Goal: Contribute content

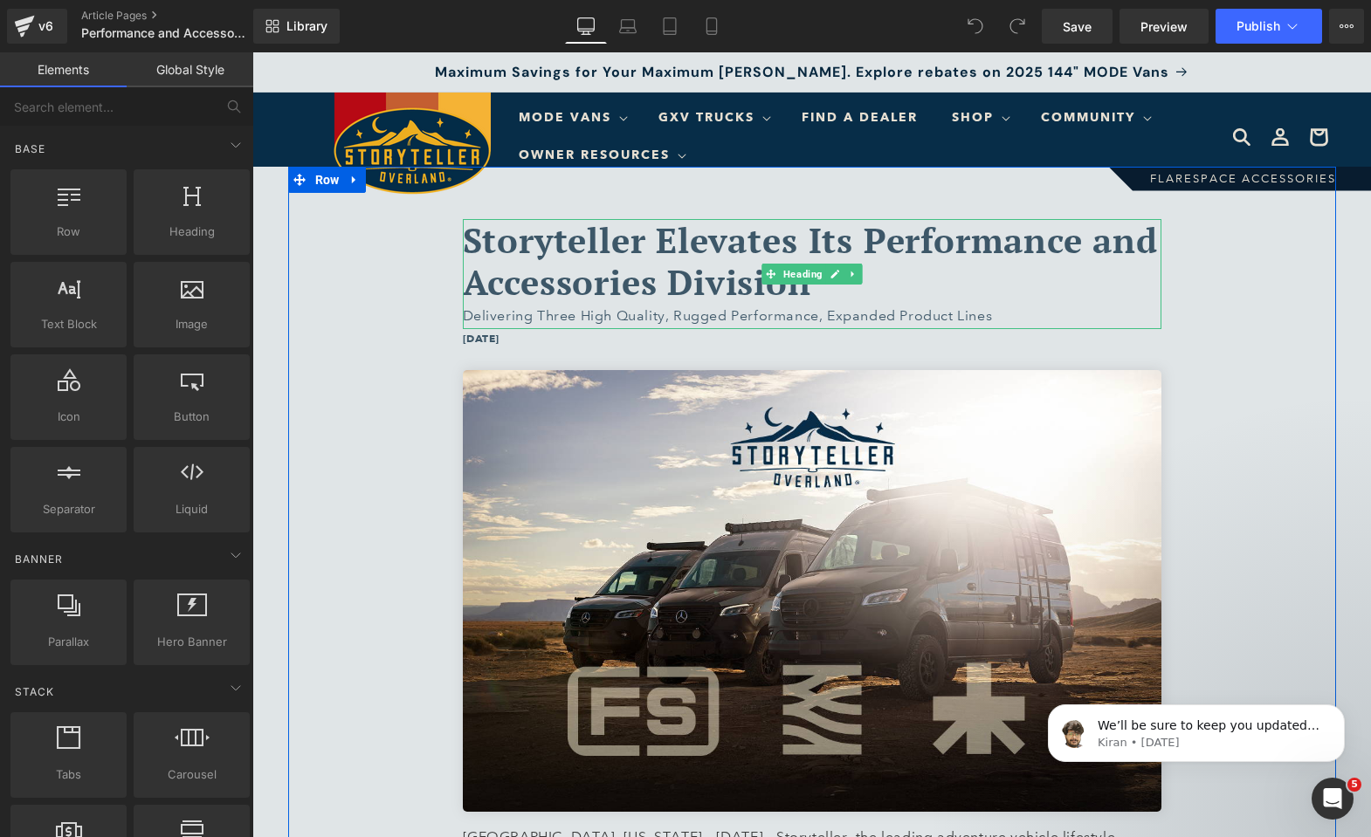
click at [554, 237] on span "Storyteller Elevates Its Performance and Accessories Division" at bounding box center [810, 260] width 695 height 89
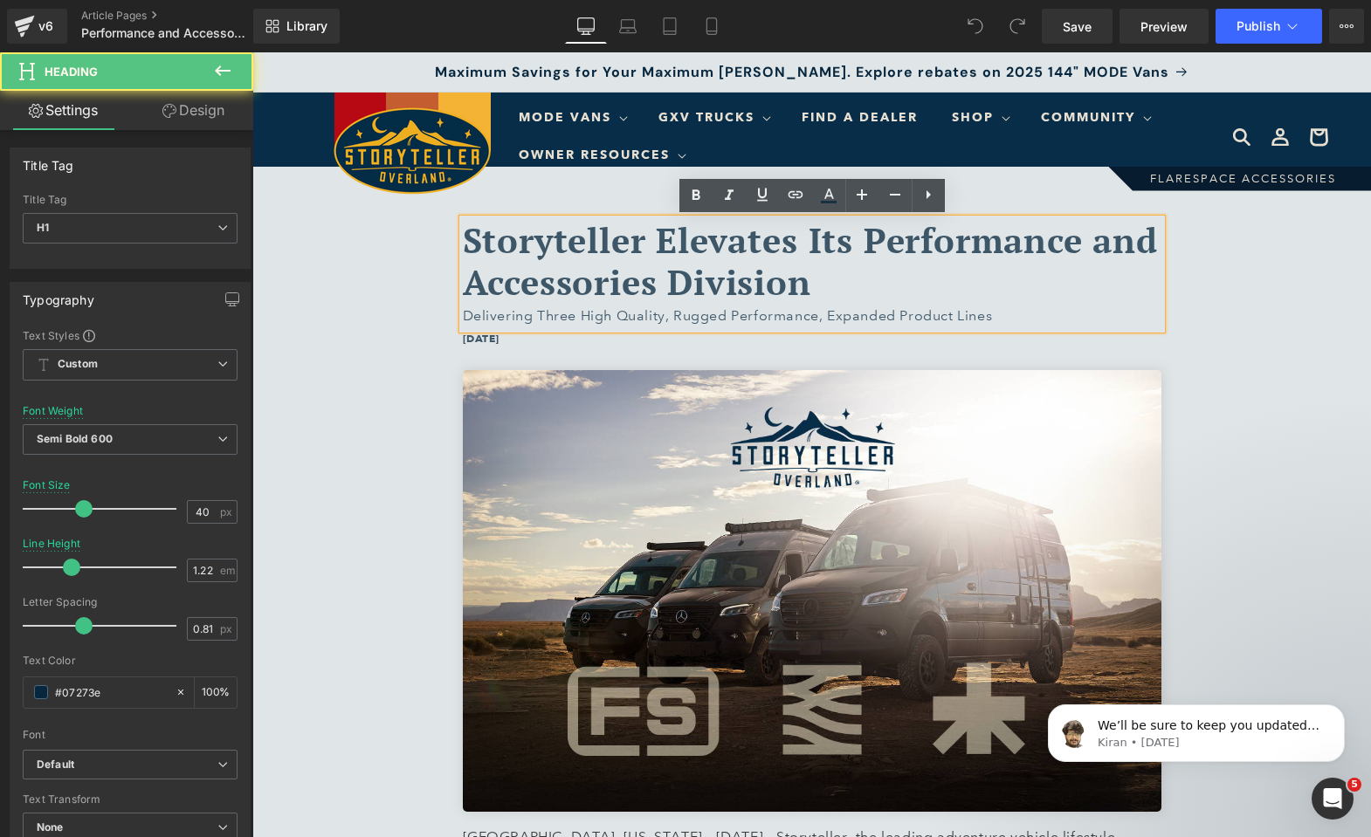
click at [489, 251] on span "Storyteller Elevates Its Performance and Accessories Division" at bounding box center [810, 260] width 695 height 89
click at [902, 250] on span "Storyteller Elevates Its Performance and Accessories Division" at bounding box center [810, 260] width 695 height 89
click at [874, 278] on span "Storyteller Elevates Its Performance and Accessories Division" at bounding box center [810, 260] width 695 height 89
click at [787, 311] on div "Delivering Three High Quality, Rugged Performance, Expanded Product Lines" at bounding box center [812, 316] width 698 height 25
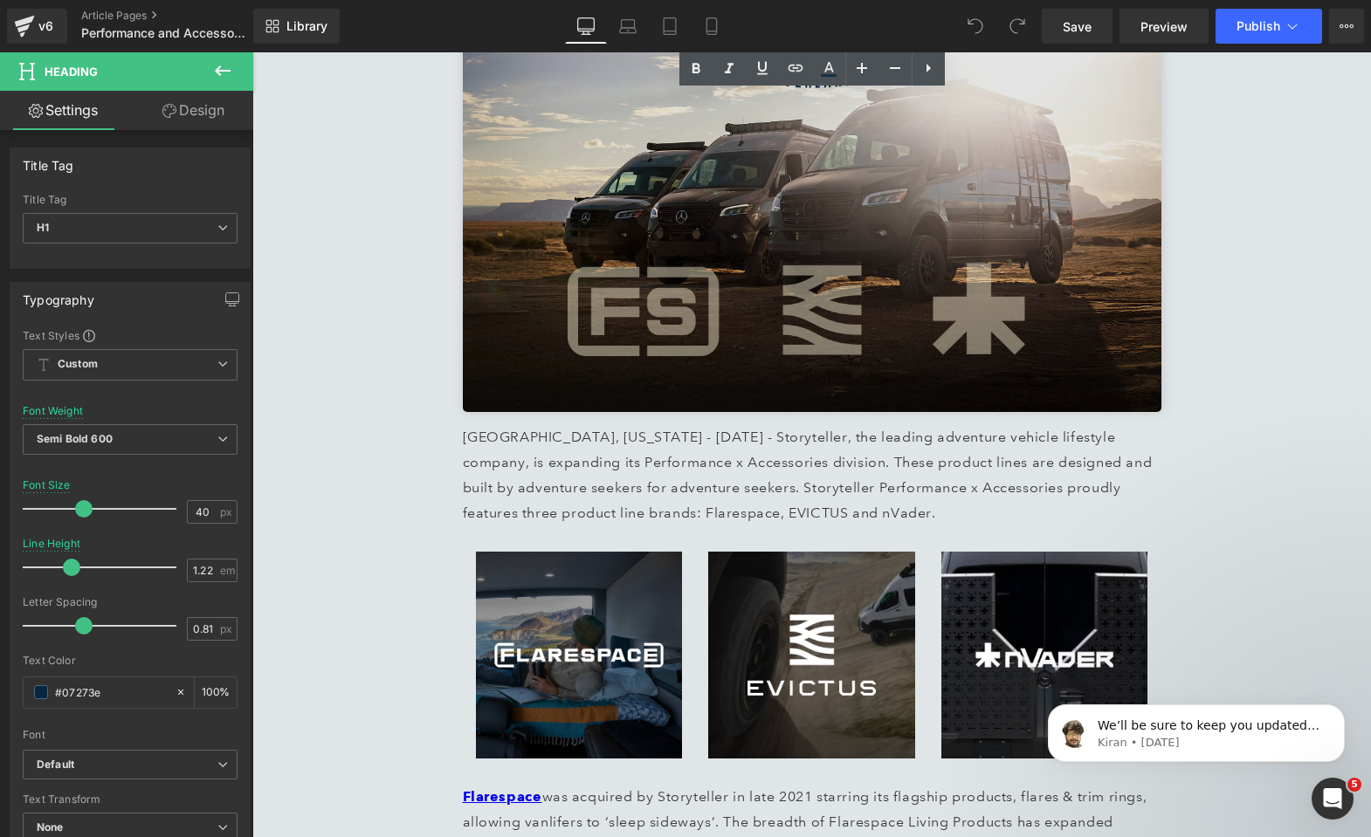
scroll to position [396, 0]
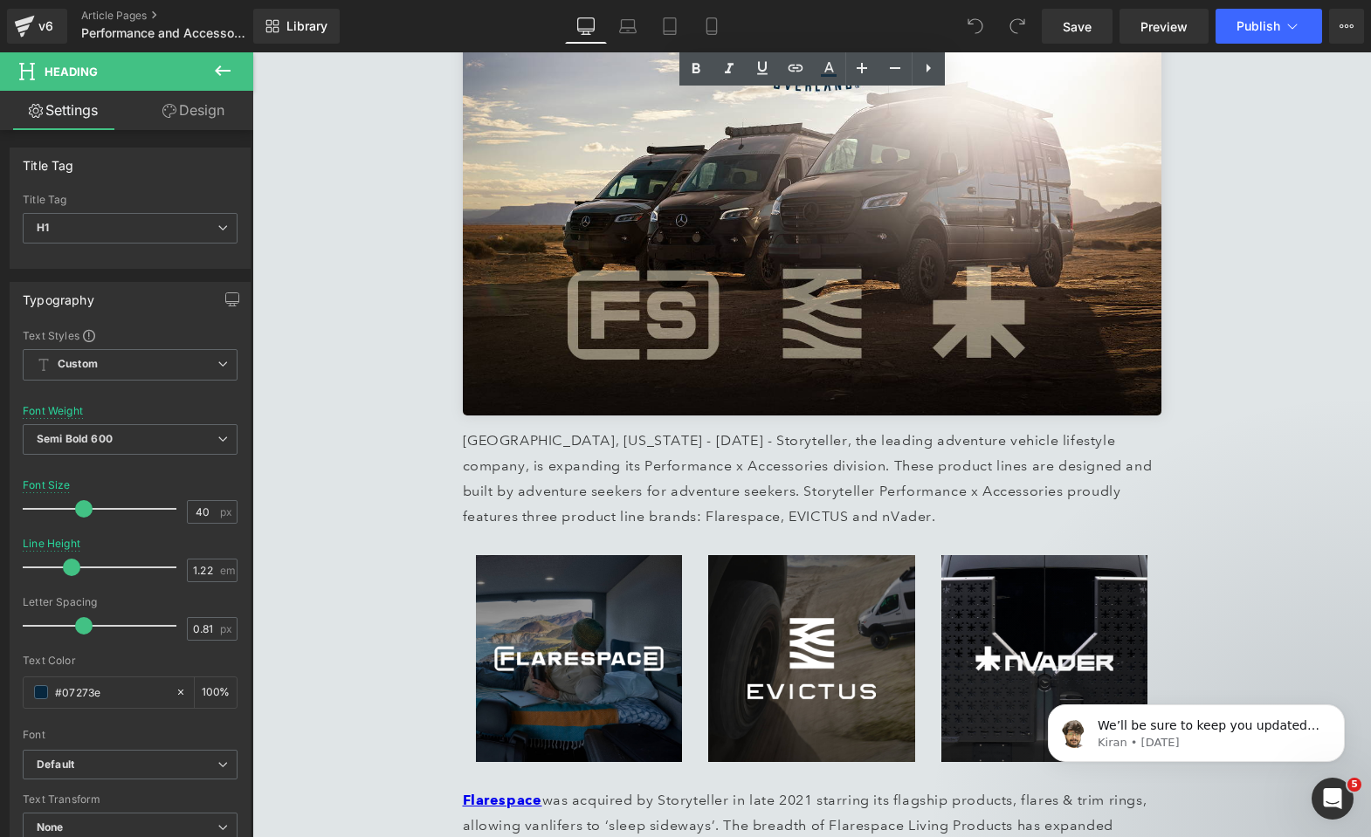
click at [669, 464] on p "Birmingham, Alabama - July 16th, 2025 - Storyteller, the leading adventure vehi…" at bounding box center [812, 479] width 698 height 100
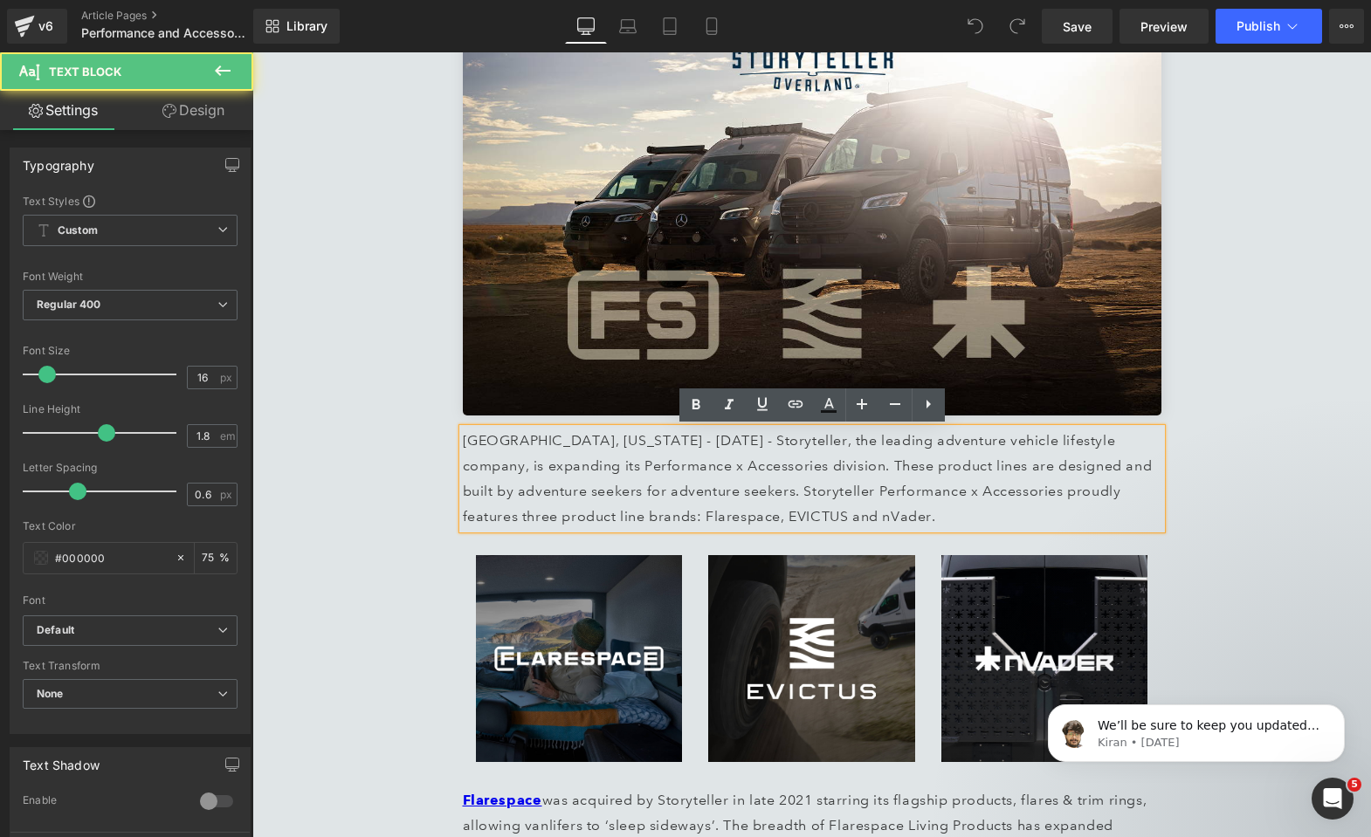
click at [670, 463] on p "Birmingham, Alabama - July 16th, 2025 - Storyteller, the leading adventure vehi…" at bounding box center [812, 479] width 698 height 100
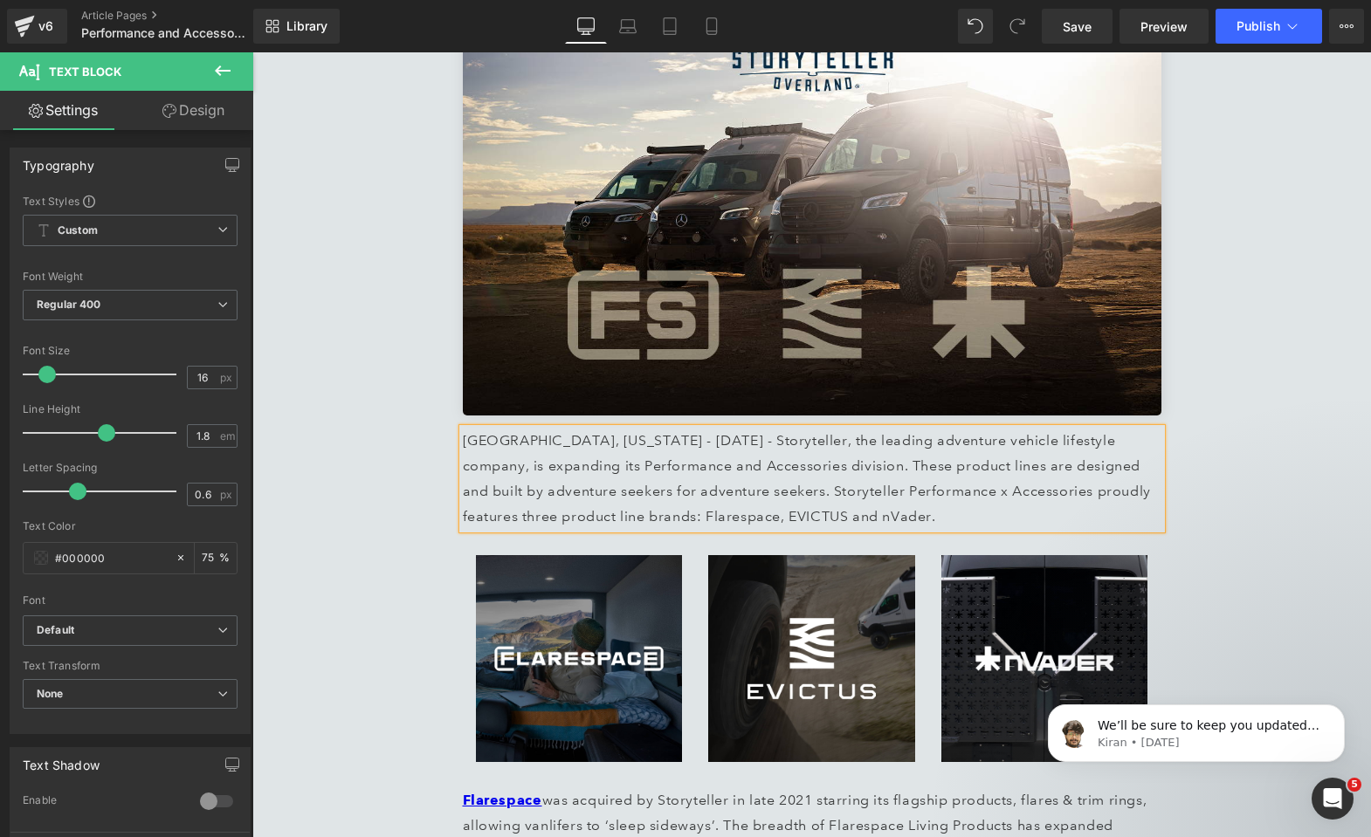
click at [917, 491] on p "Birmingham, Alabama - July 16th, 2025 - Storyteller, the leading adventure vehi…" at bounding box center [812, 479] width 698 height 100
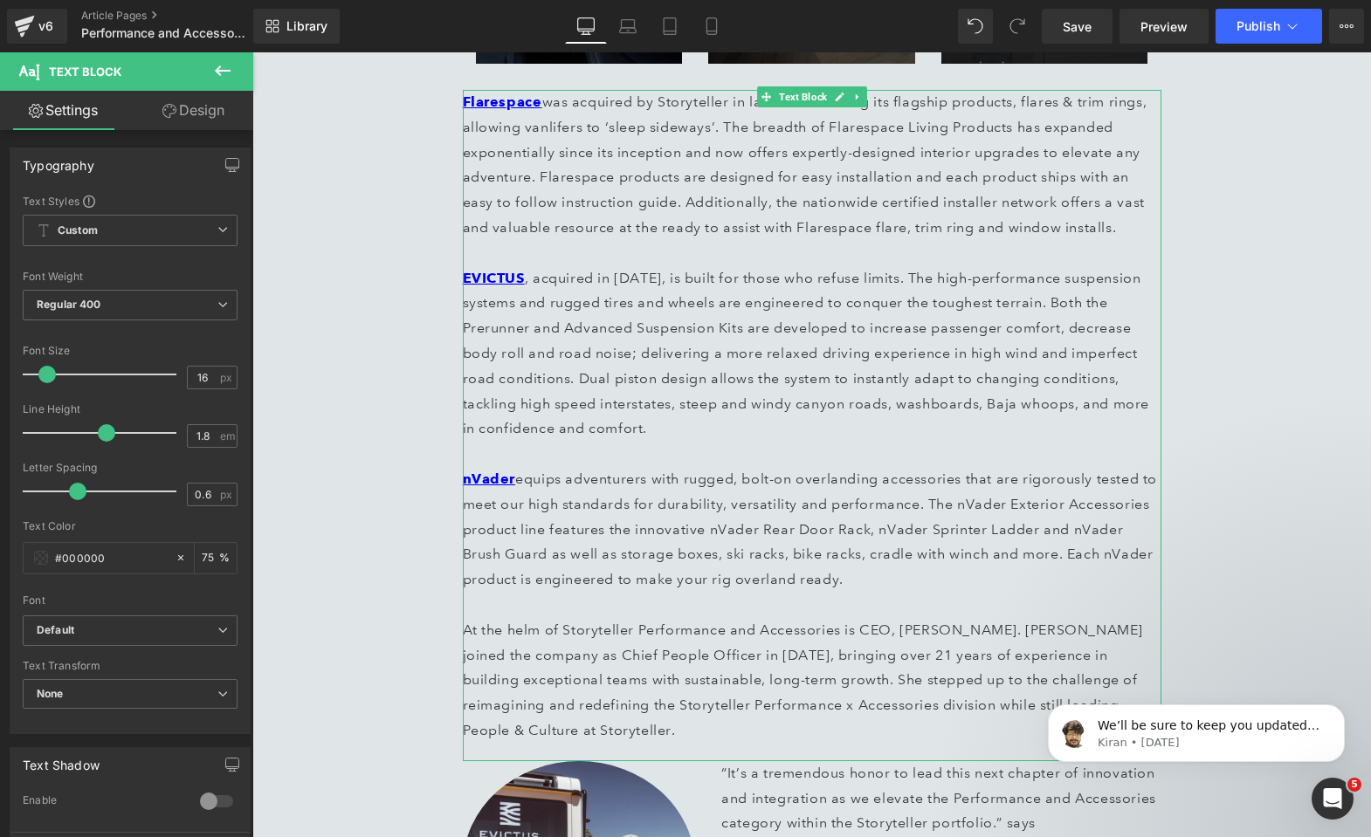
scroll to position [1100, 0]
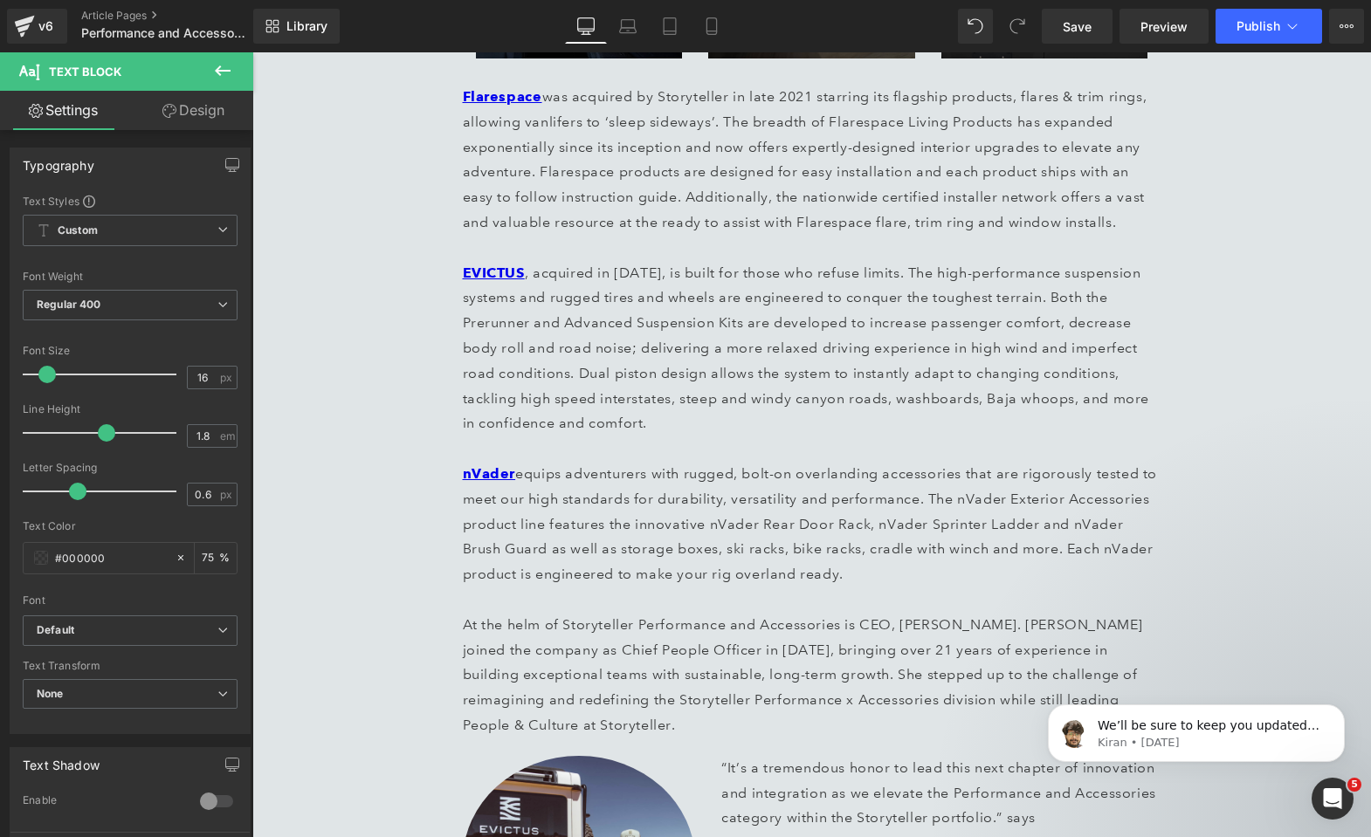
click at [380, 463] on div "Storyteller Elevates Its Performance and Accessories Division Delivering Three …" at bounding box center [812, 381] width 1048 height 2629
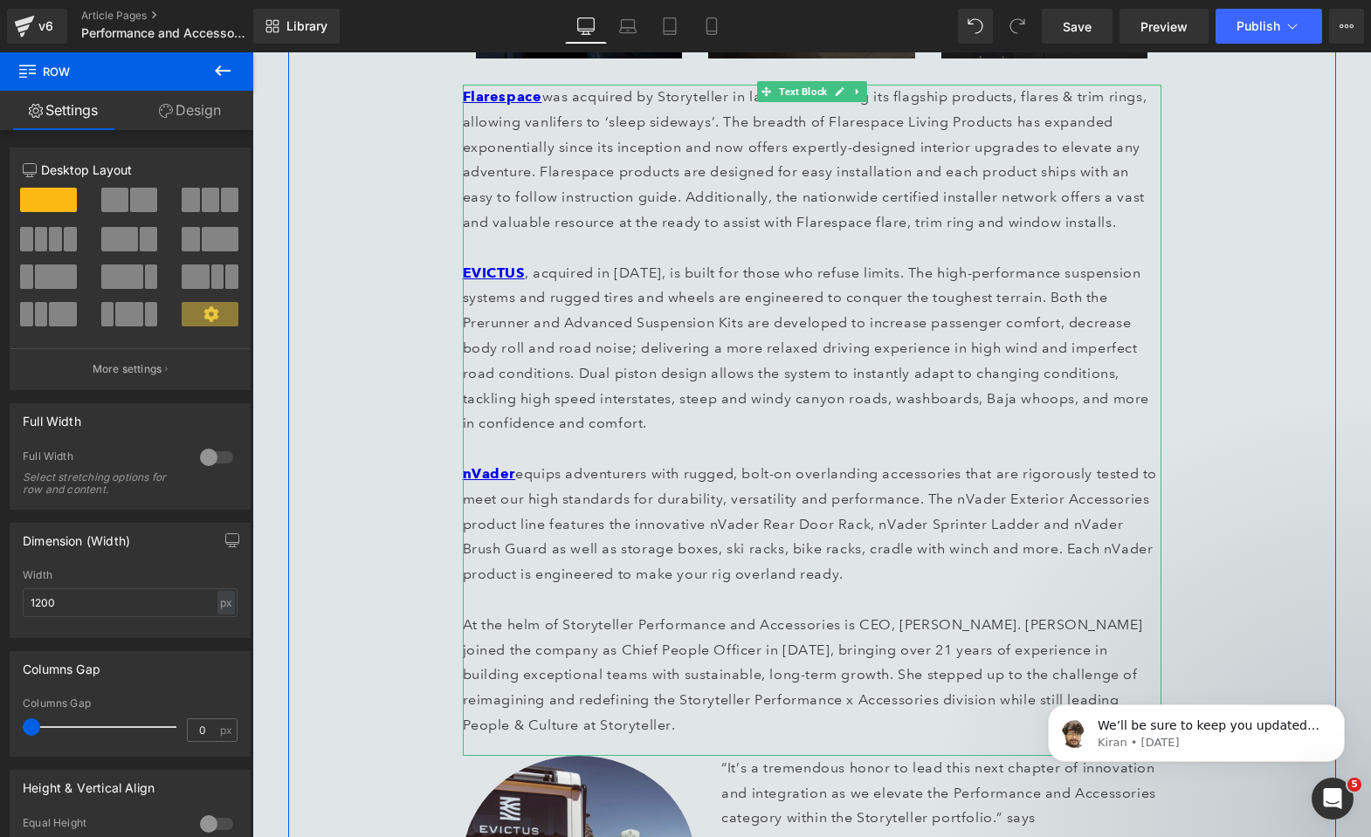
click at [849, 701] on p "nVader equips adventurers with rugged, bolt-on overlanding accessories that are…" at bounding box center [812, 600] width 698 height 277
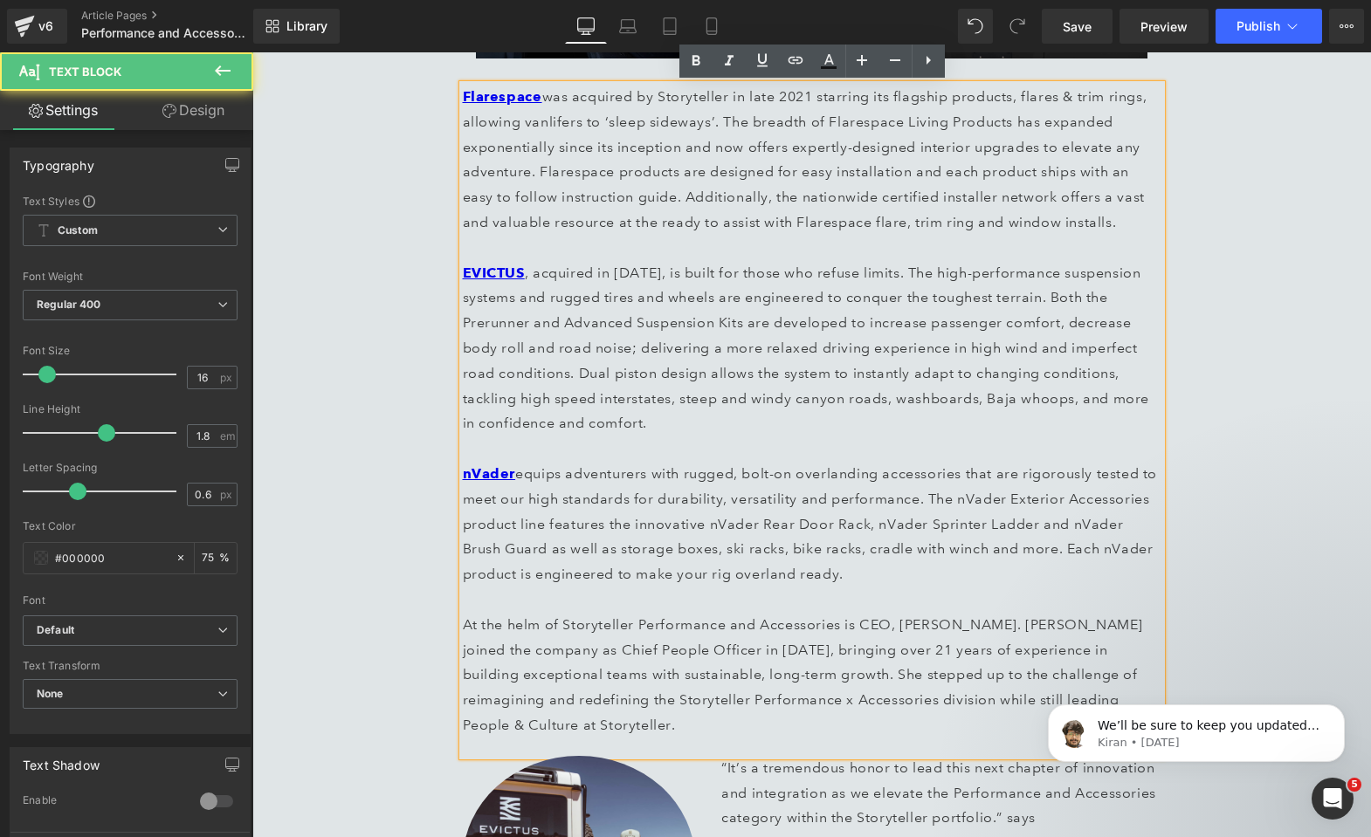
click at [851, 699] on p "nVader equips adventurers with rugged, bolt-on overlanding accessories that are…" at bounding box center [812, 600] width 698 height 277
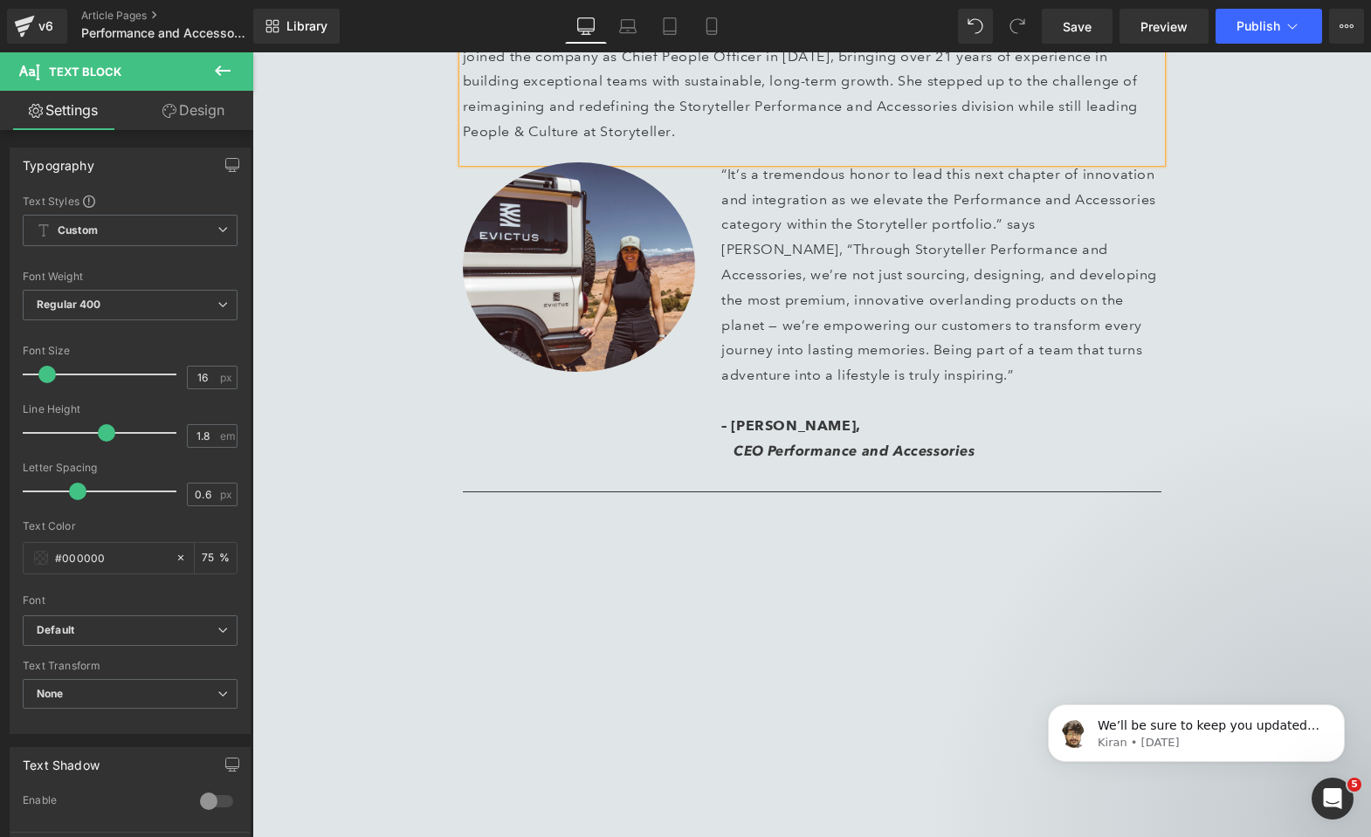
scroll to position [0, 0]
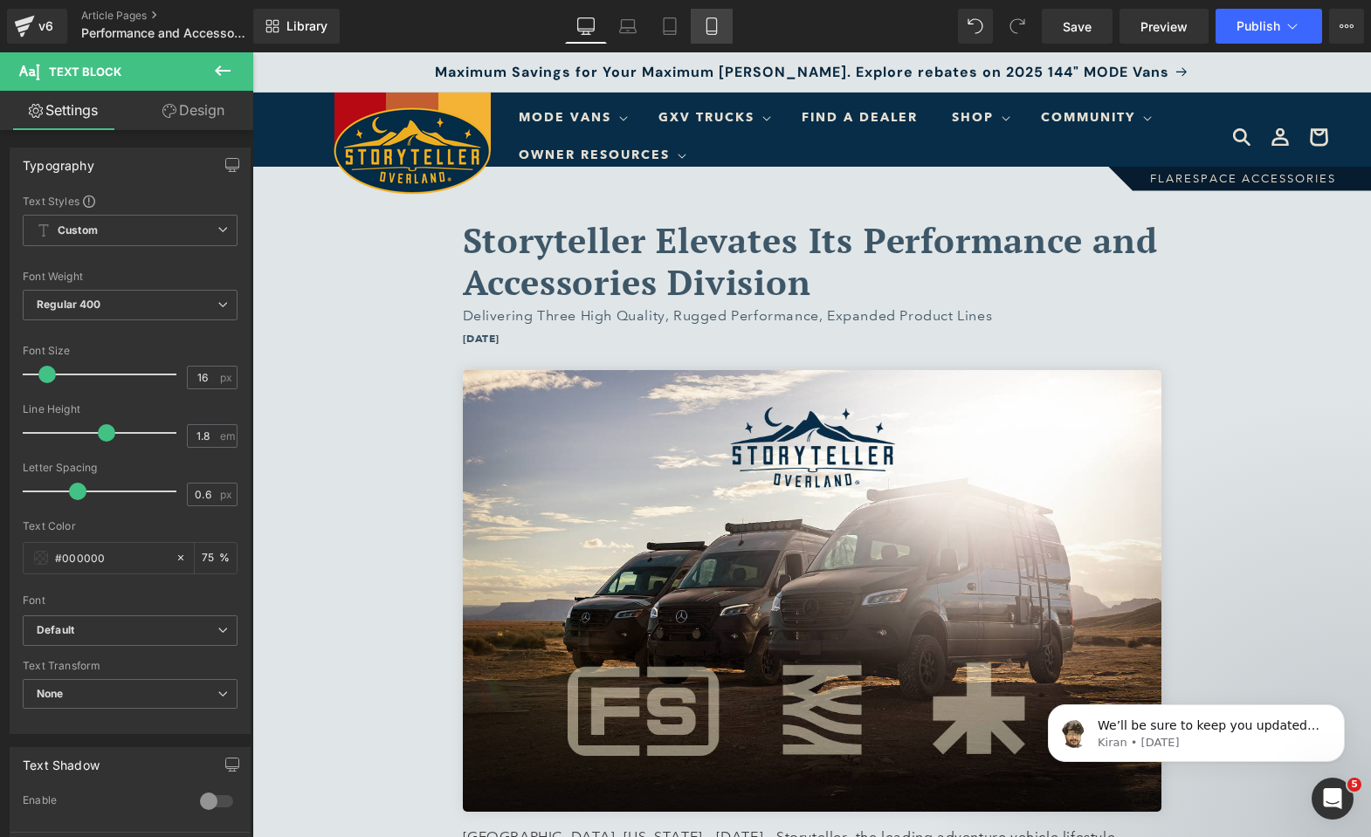
click at [701, 24] on link "Mobile" at bounding box center [712, 26] width 42 height 35
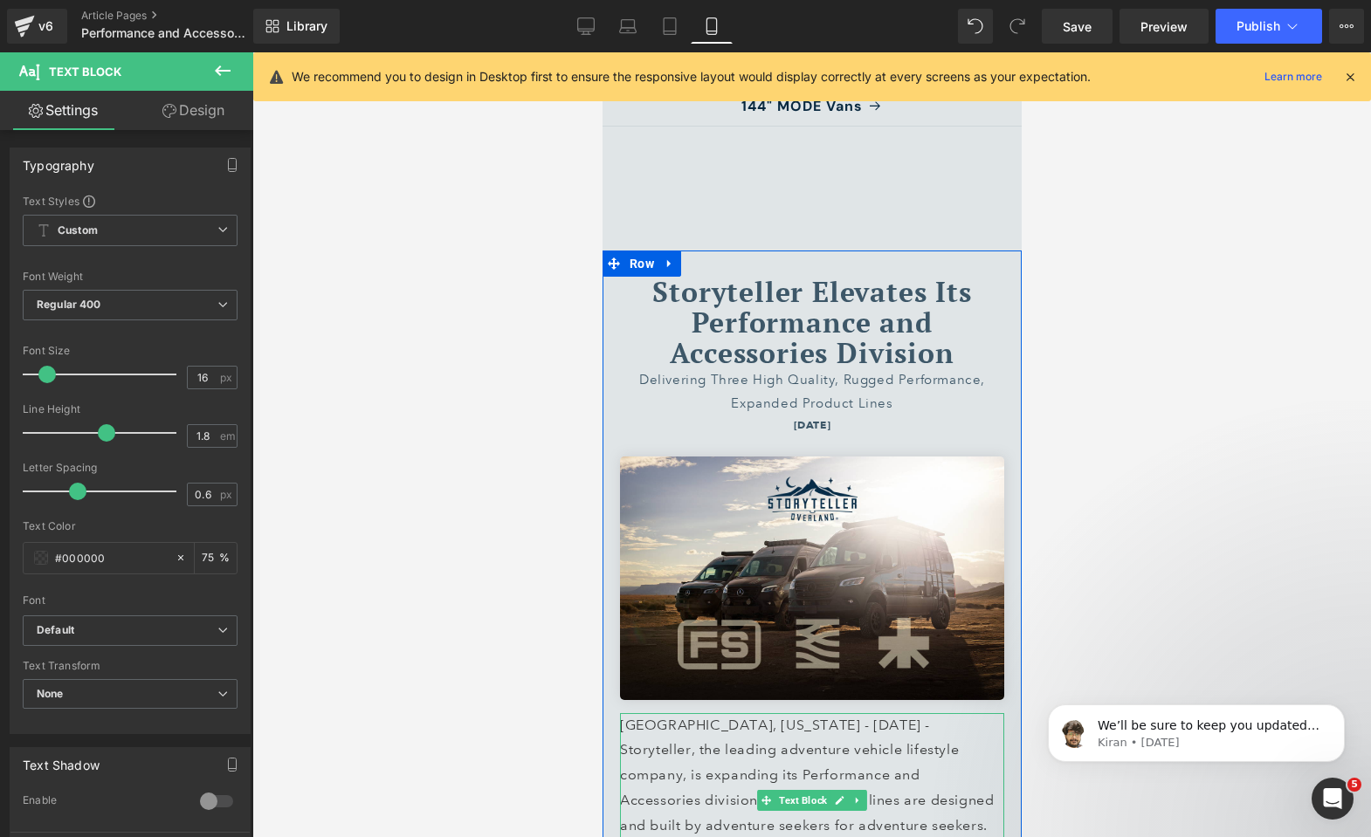
scroll to position [241, 0]
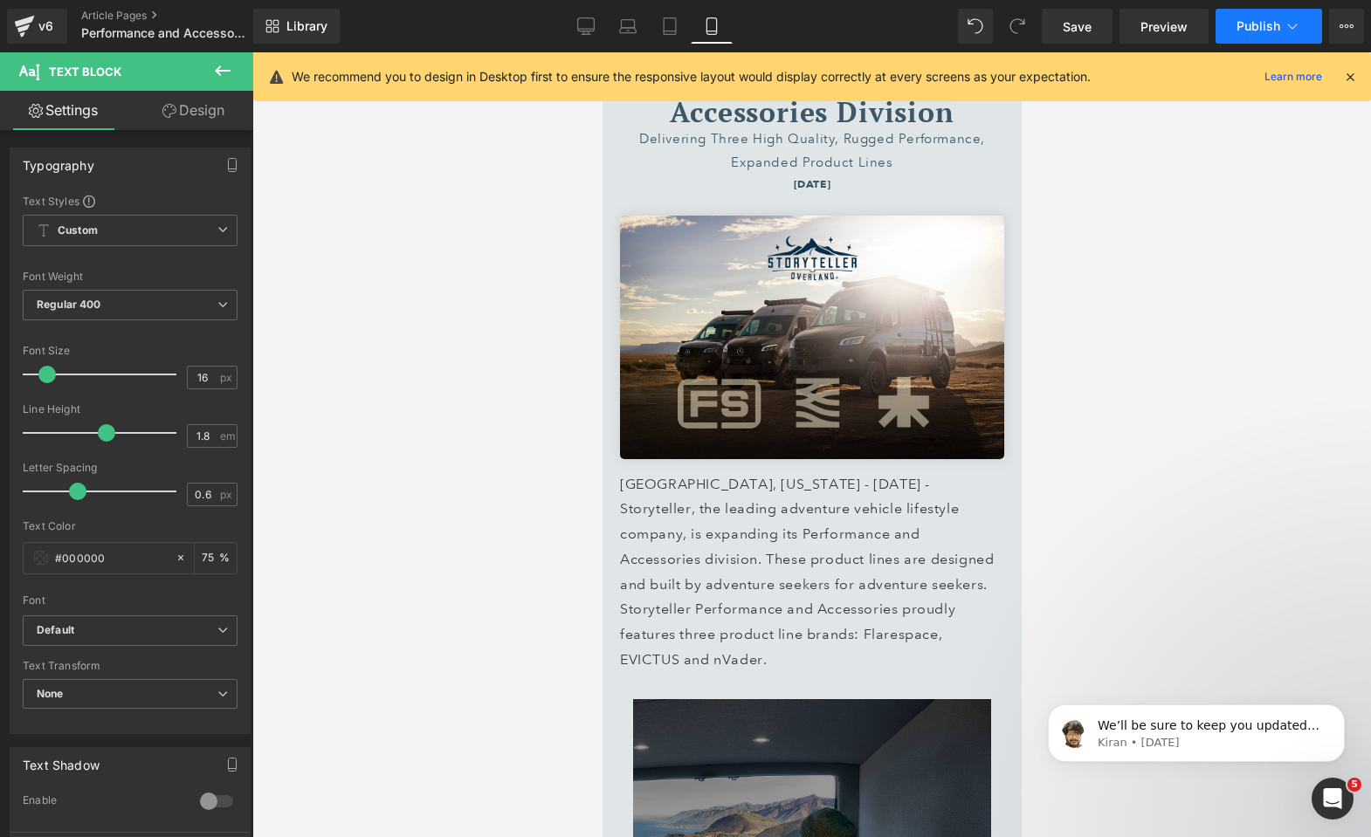
click at [1256, 19] on span "Publish" at bounding box center [1258, 26] width 44 height 14
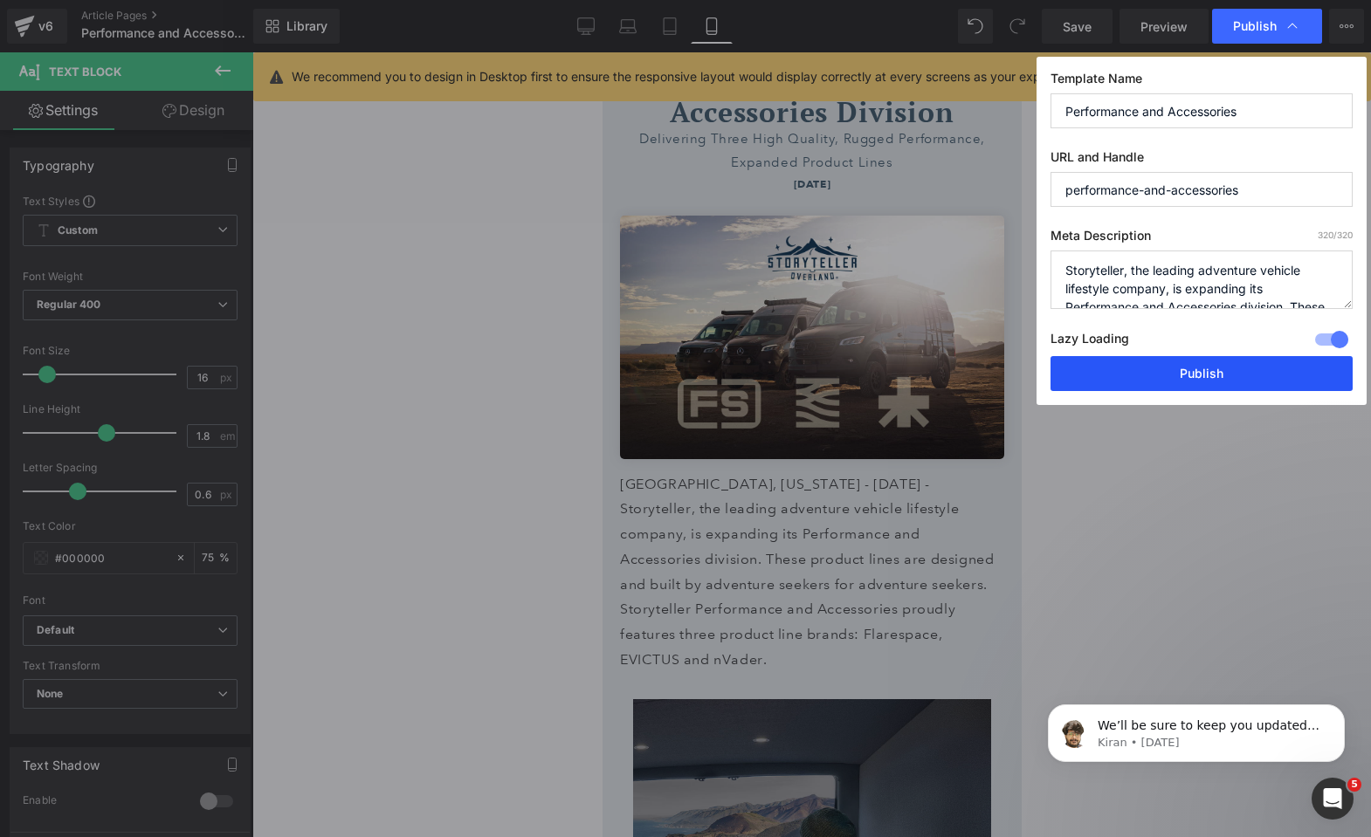
click at [1144, 366] on button "Publish" at bounding box center [1201, 373] width 302 height 35
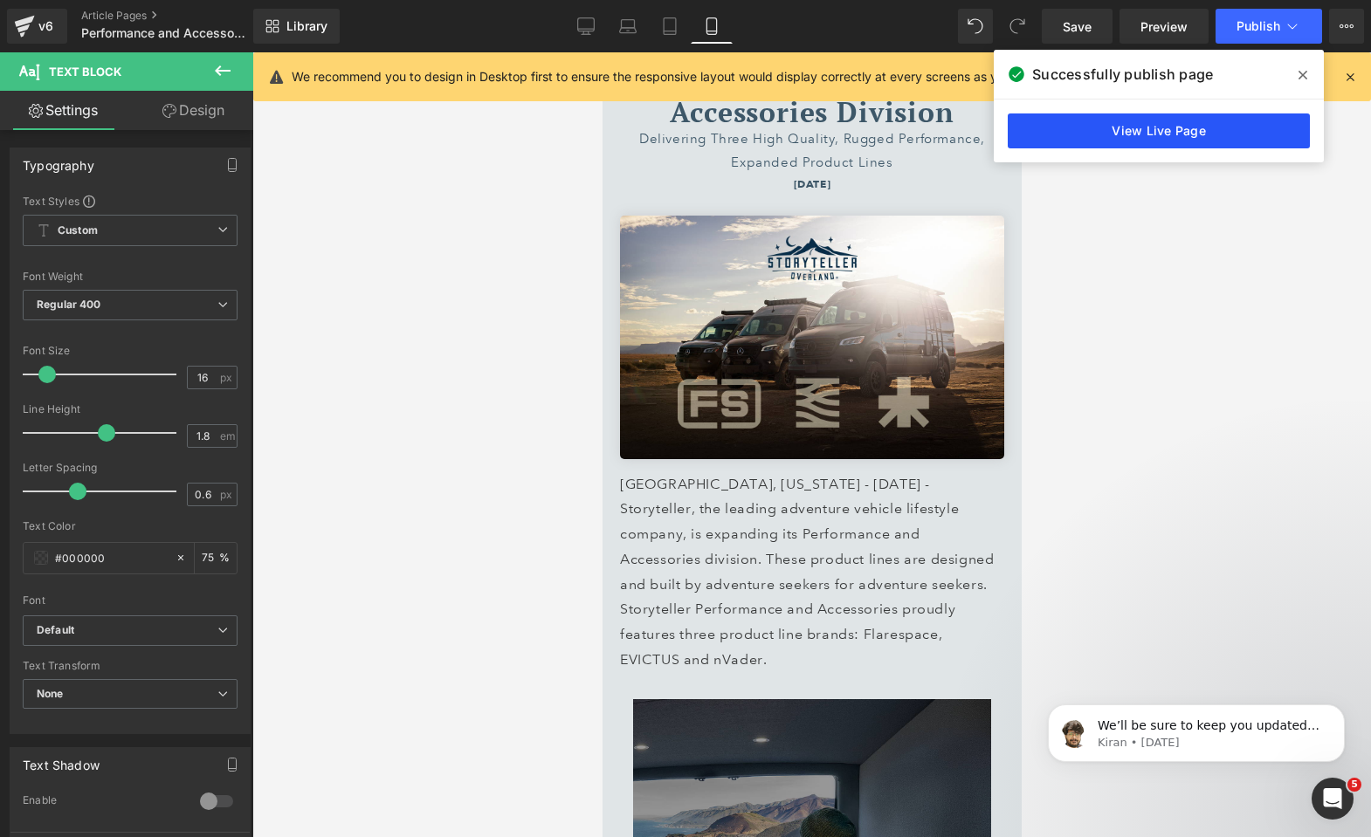
click at [1174, 134] on link "View Live Page" at bounding box center [1158, 130] width 302 height 35
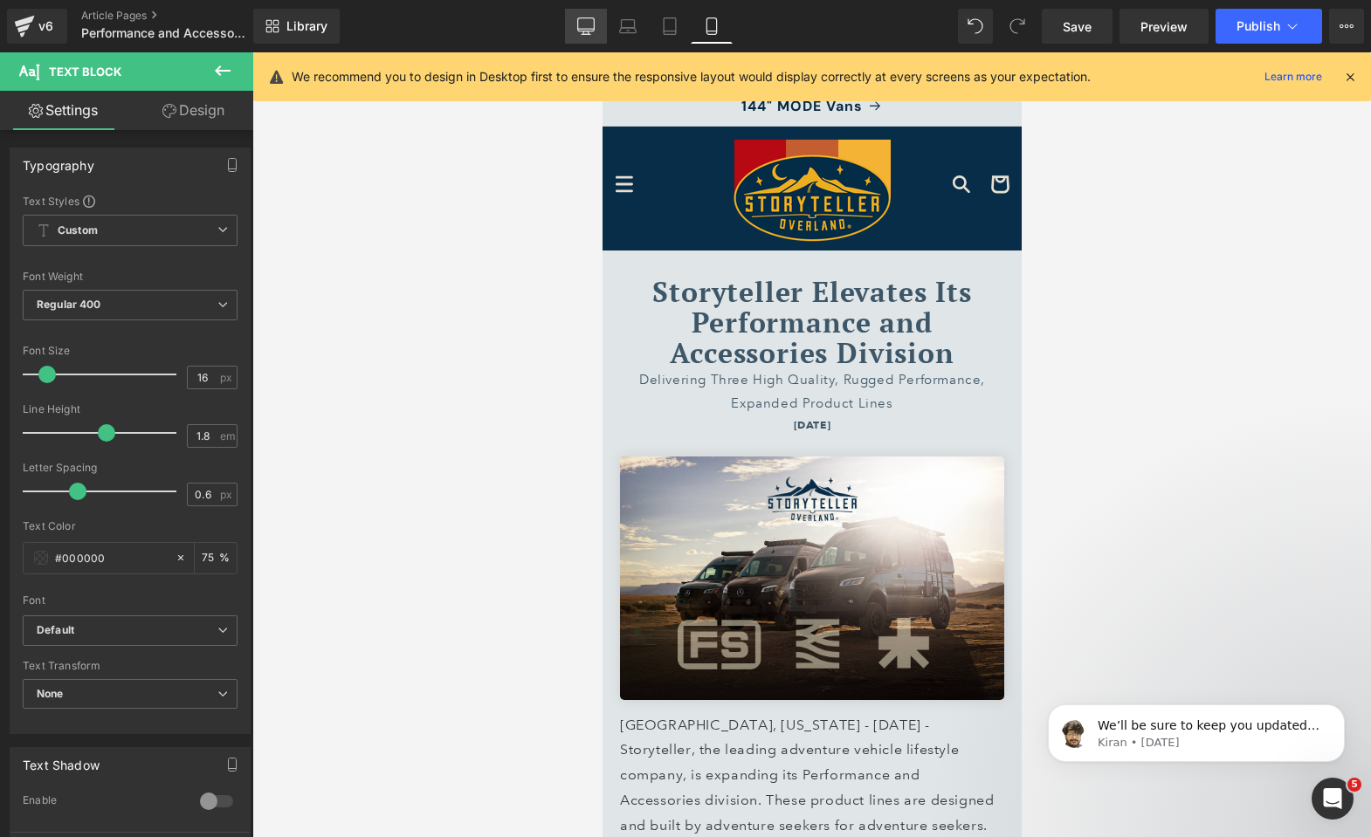
click at [572, 24] on link "Desktop" at bounding box center [586, 26] width 42 height 35
type input "75"
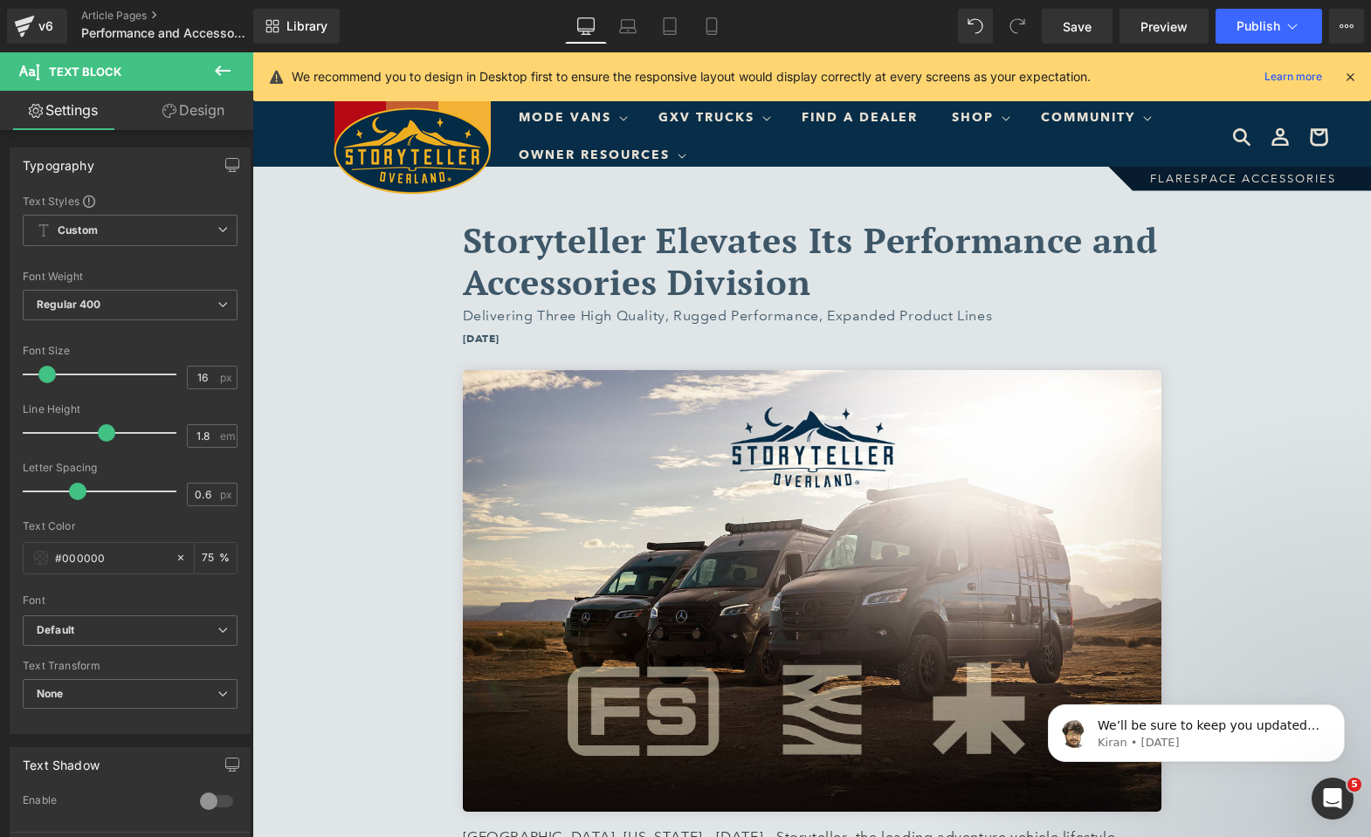
click at [4, 24] on div "v6 Article Pages Performance and Accessories" at bounding box center [126, 26] width 253 height 52
click at [25, 31] on icon at bounding box center [24, 26] width 21 height 44
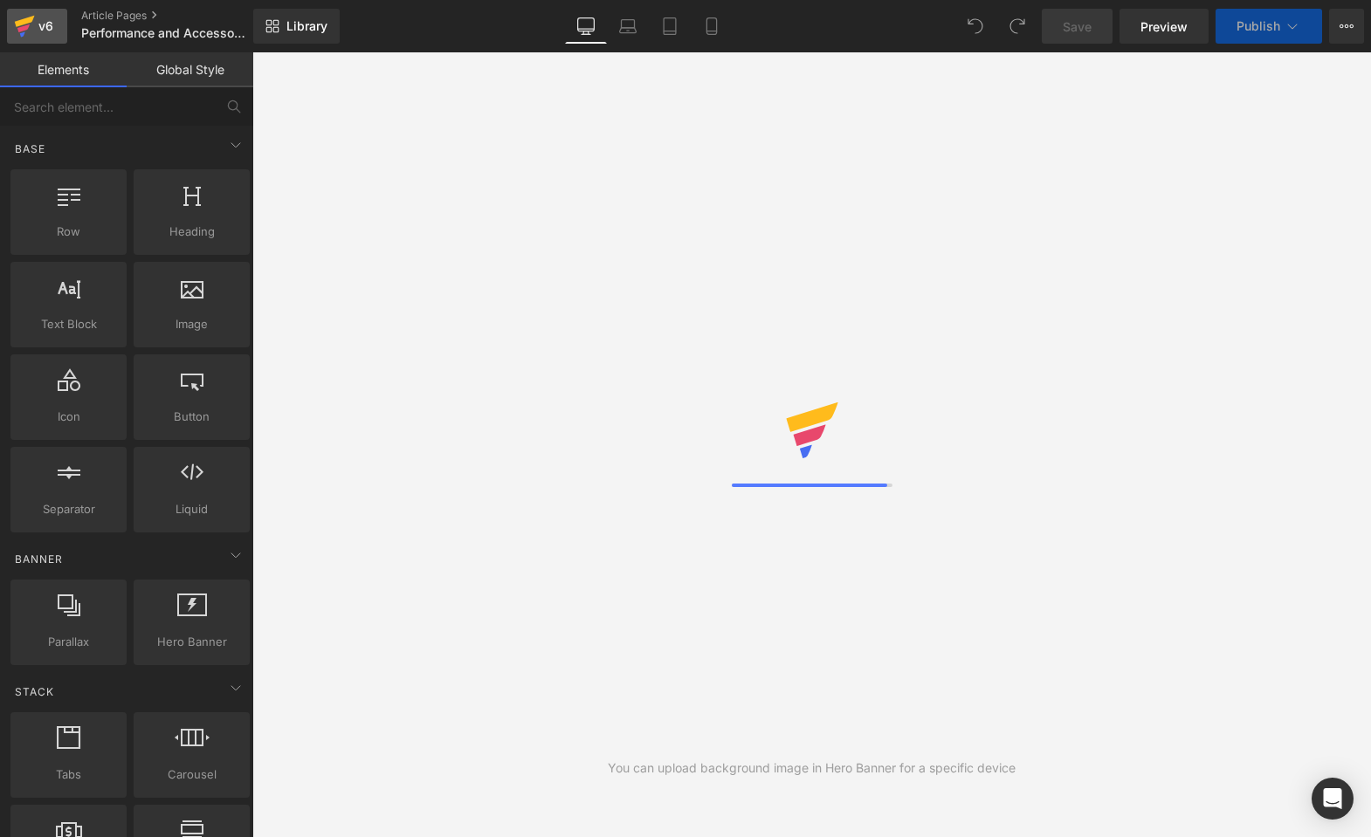
click at [27, 20] on icon at bounding box center [25, 21] width 20 height 11
click at [31, 26] on icon at bounding box center [24, 26] width 21 height 44
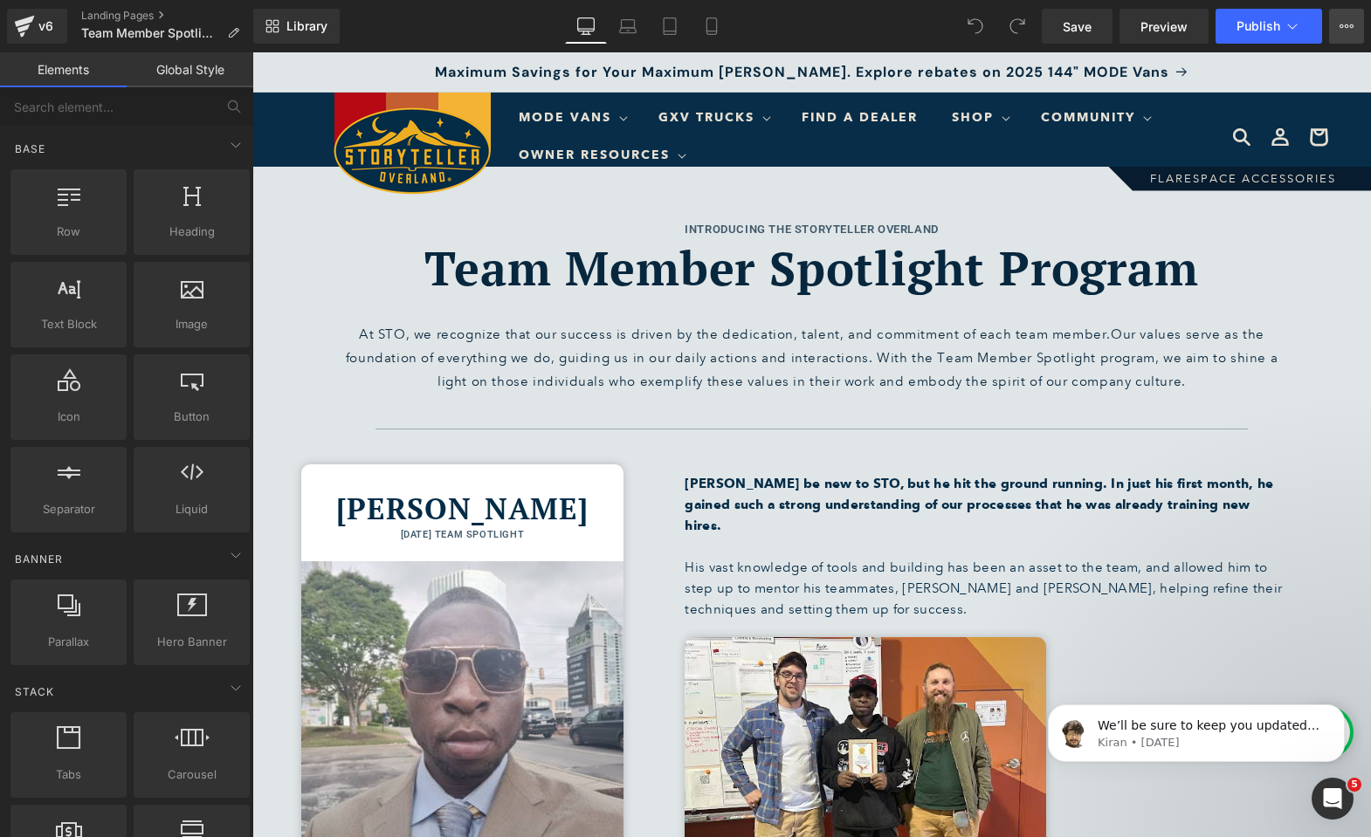
click at [1357, 27] on button "View Live Page View with current Template Save Template to Library Schedule Pub…" at bounding box center [1346, 26] width 35 height 35
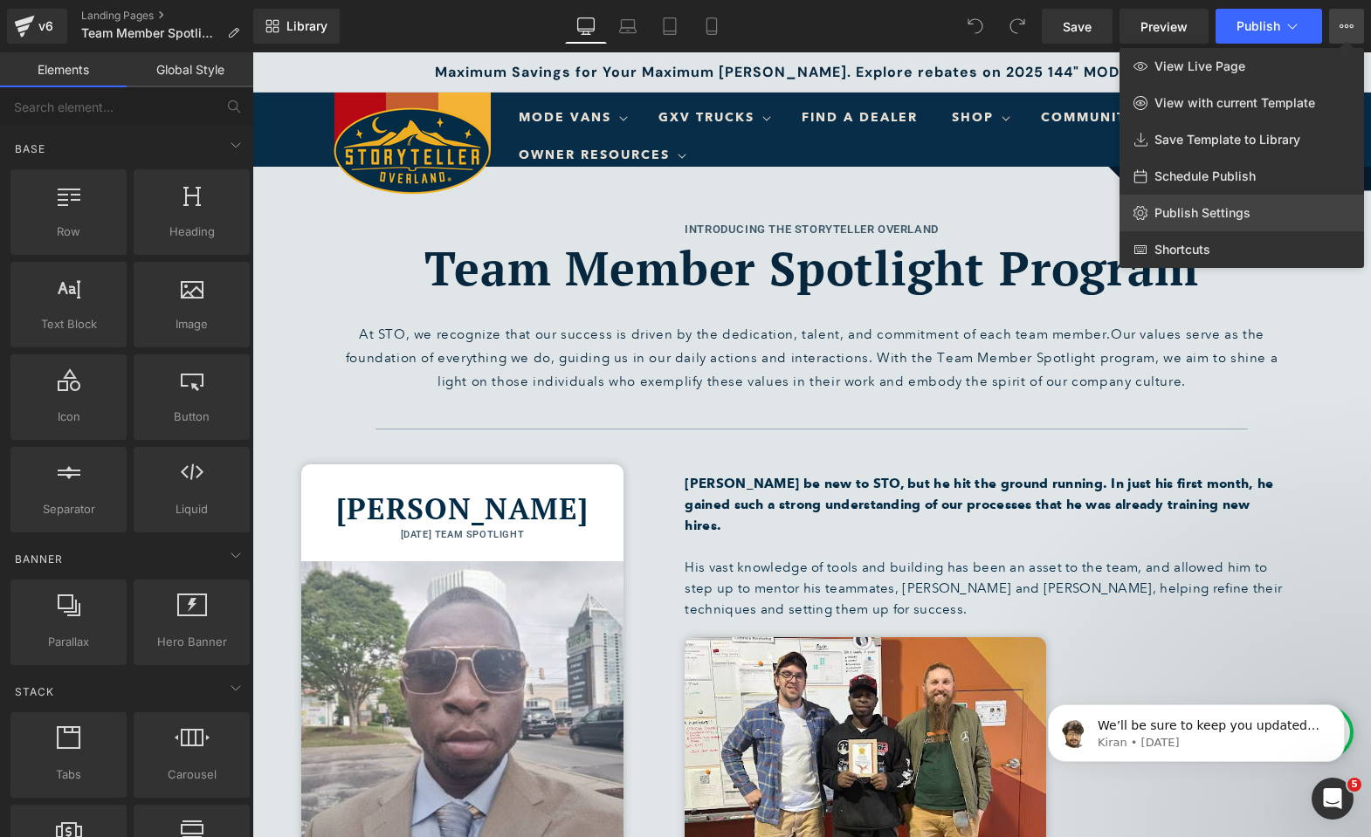
click at [1193, 207] on span "Publish Settings" at bounding box center [1202, 213] width 96 height 16
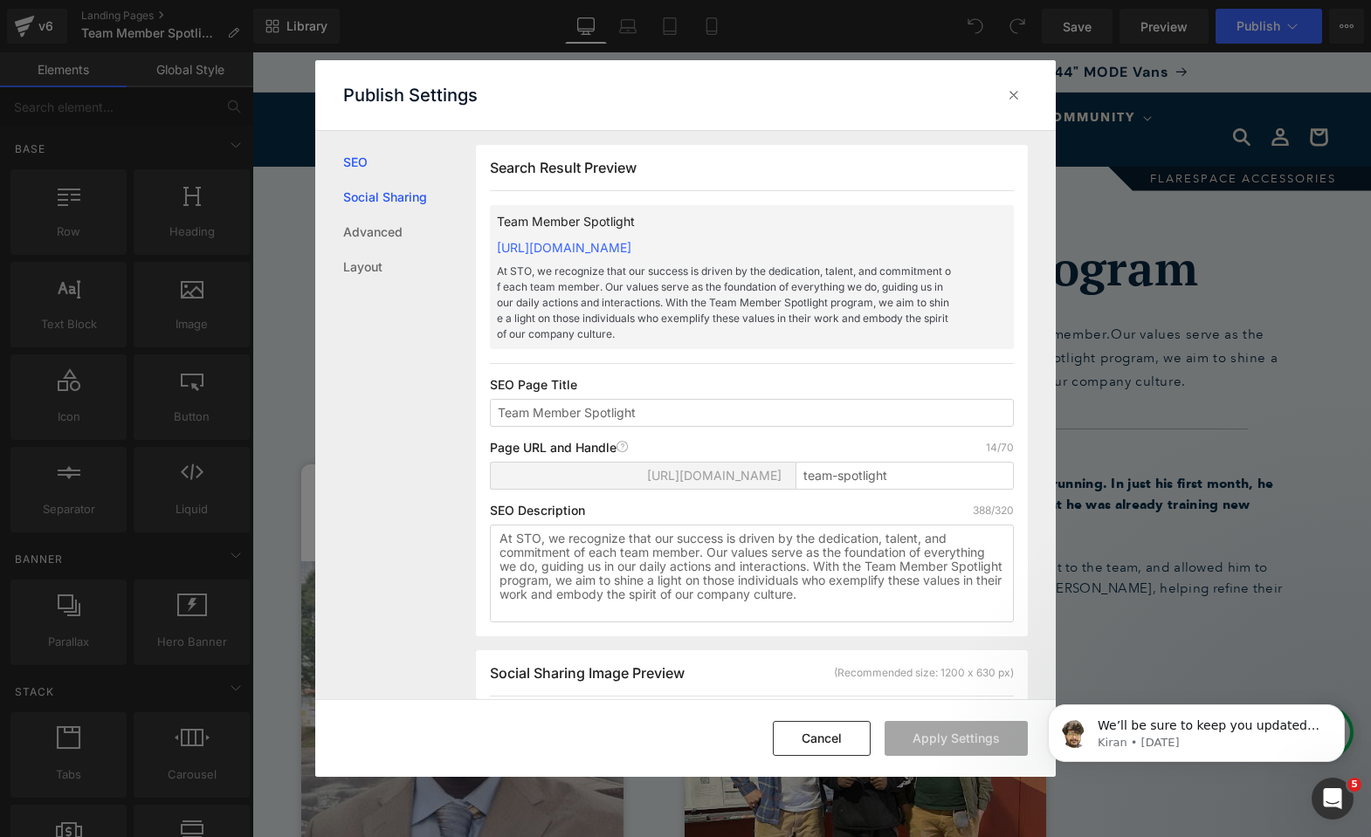
scroll to position [1, 0]
click at [631, 246] on link "[URL][DOMAIN_NAME]" at bounding box center [564, 246] width 134 height 15
click at [631, 244] on link "[URL][DOMAIN_NAME]" at bounding box center [564, 246] width 134 height 15
drag, startPoint x: 929, startPoint y: 245, endPoint x: 486, endPoint y: 245, distance: 442.6
click at [486, 245] on div "Search Result Preview Team Member Spotlight [URL][DOMAIN_NAME] At STO, we recog…" at bounding box center [752, 389] width 552 height 491
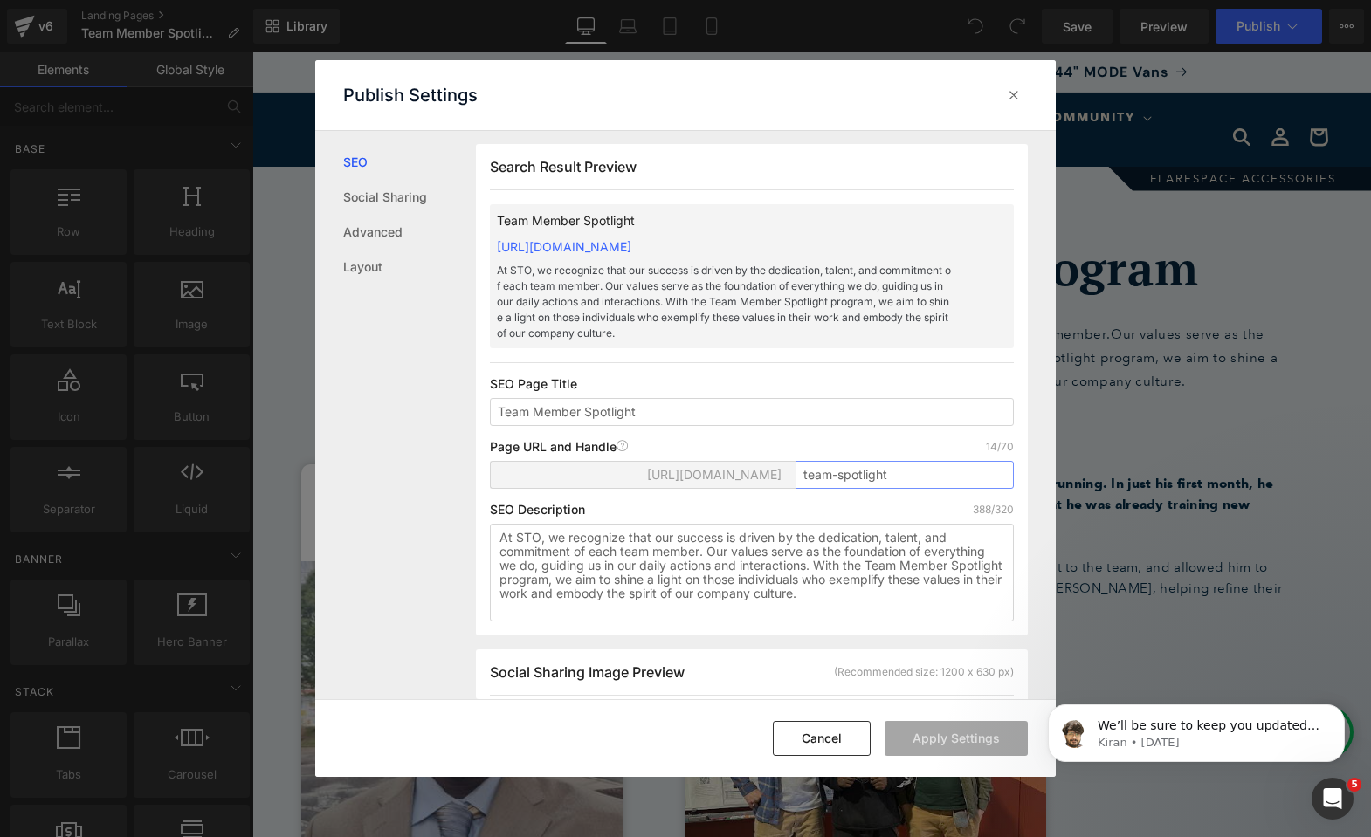
click at [894, 482] on input "team-spotlight" at bounding box center [904, 475] width 218 height 28
click at [1019, 99] on icon at bounding box center [1013, 94] width 17 height 17
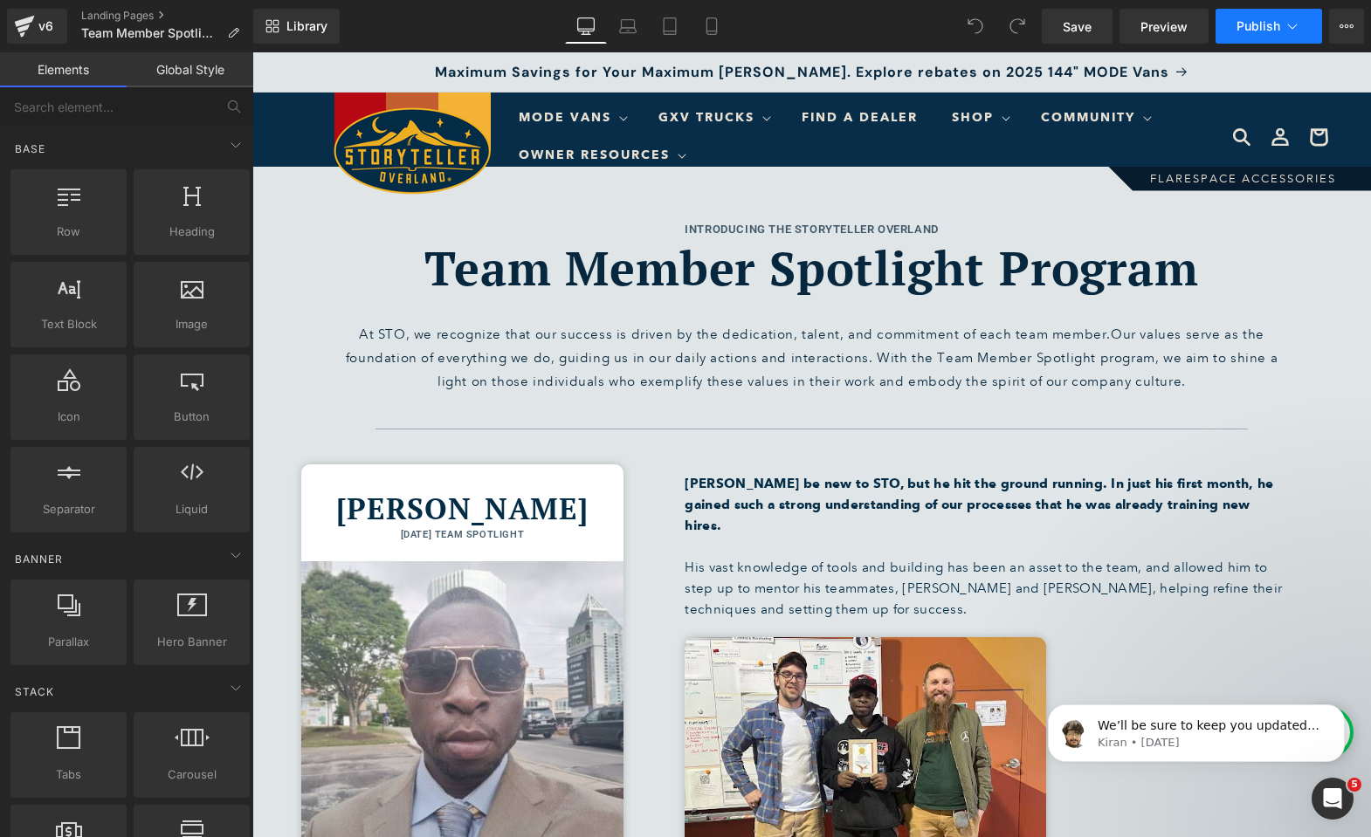
click at [1243, 20] on span "Publish" at bounding box center [1258, 26] width 44 height 14
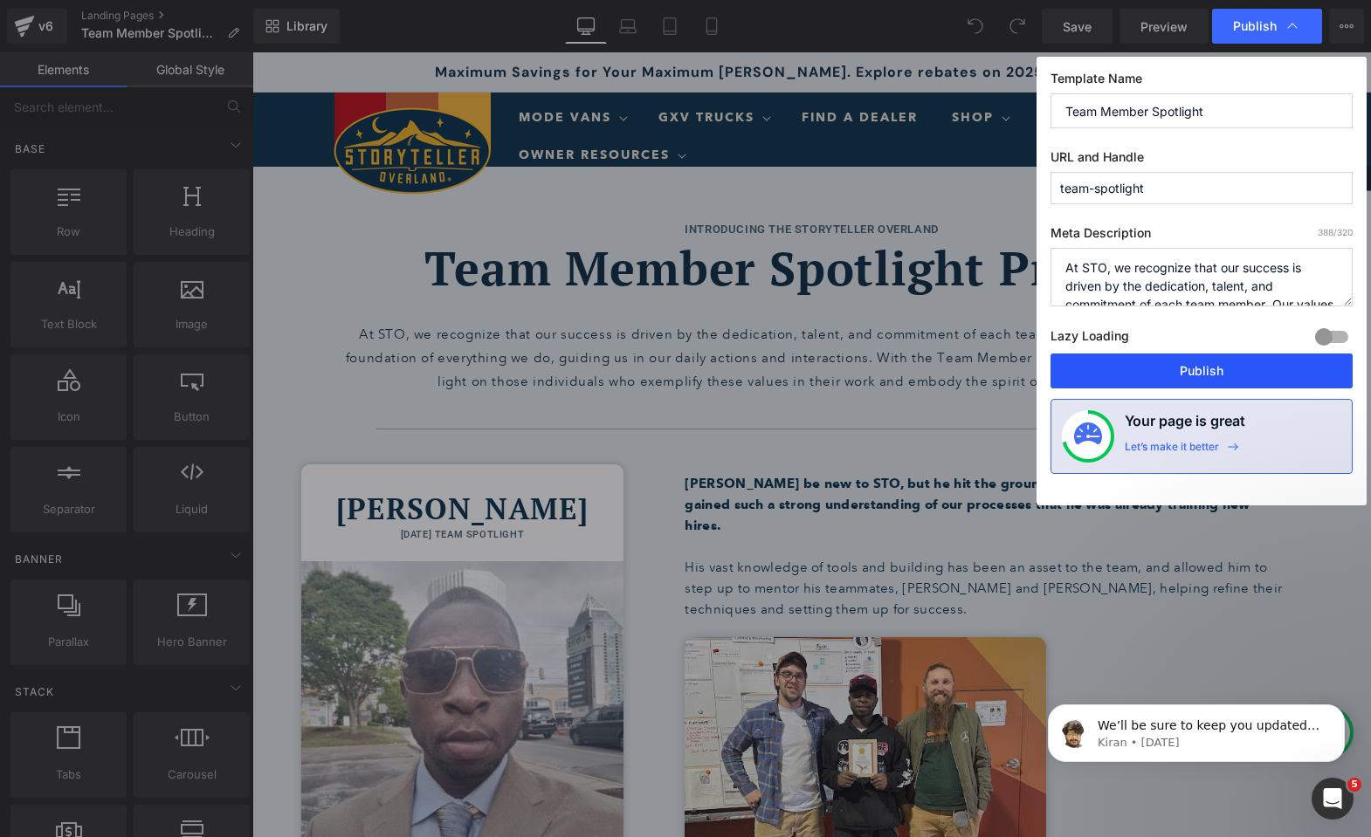
click at [1144, 368] on button "Publish" at bounding box center [1201, 371] width 302 height 35
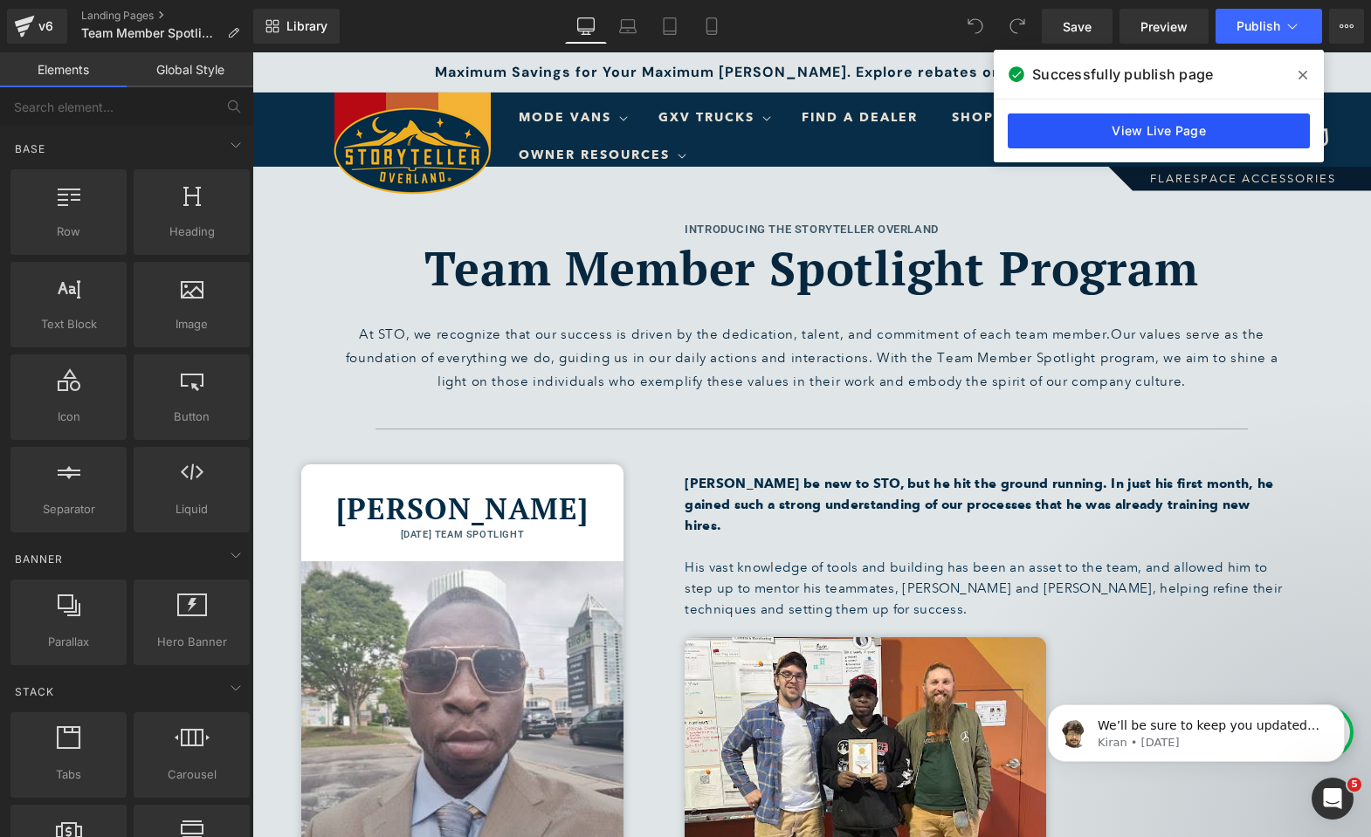
click at [1176, 121] on link "View Live Page" at bounding box center [1158, 130] width 302 height 35
